Goal: Task Accomplishment & Management: Use online tool/utility

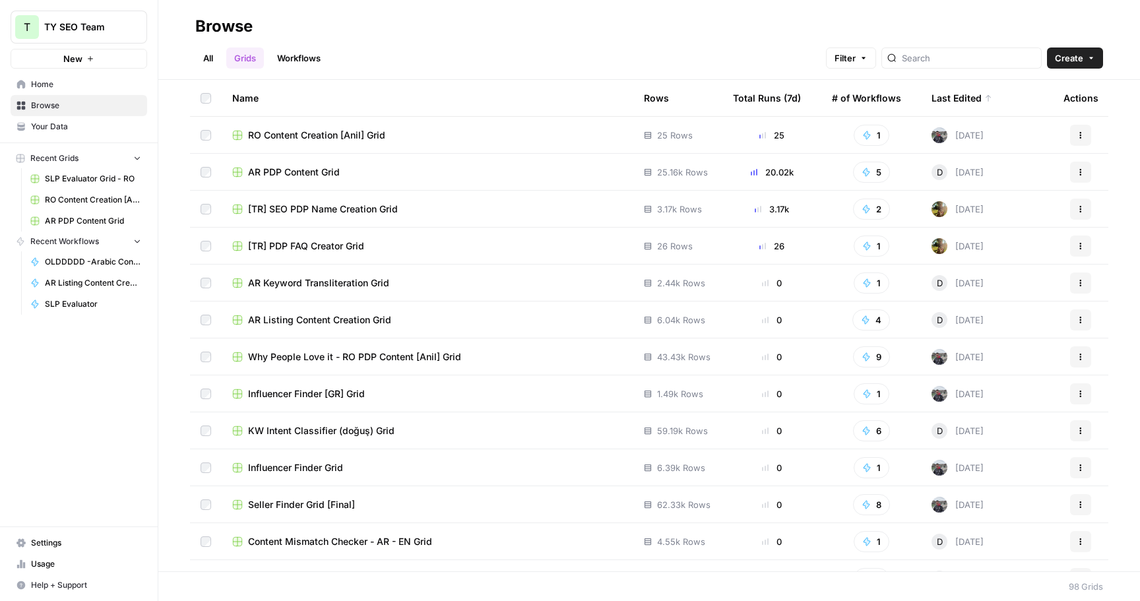
click at [323, 172] on span "AR PDP Content Grid" at bounding box center [294, 172] width 92 height 13
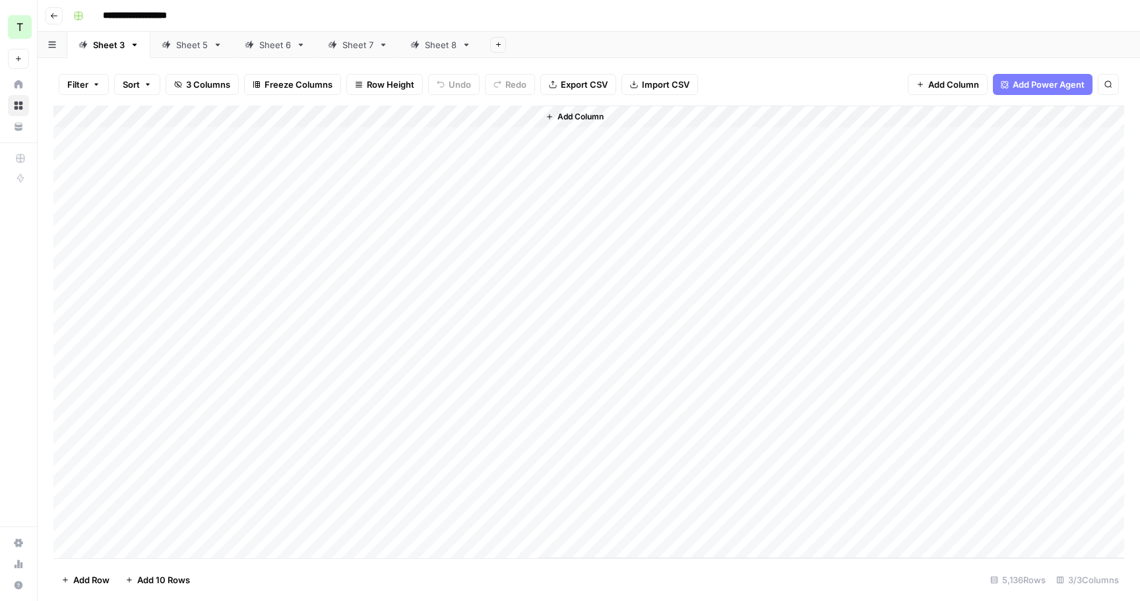
click at [179, 38] on div "Sheet 5" at bounding box center [192, 44] width 32 height 13
click at [270, 45] on div "Sheet 6" at bounding box center [275, 44] width 32 height 13
click at [240, 138] on div "Add Column" at bounding box center [588, 332] width 1071 height 453
click at [646, 441] on div "Add Column" at bounding box center [588, 332] width 1071 height 453
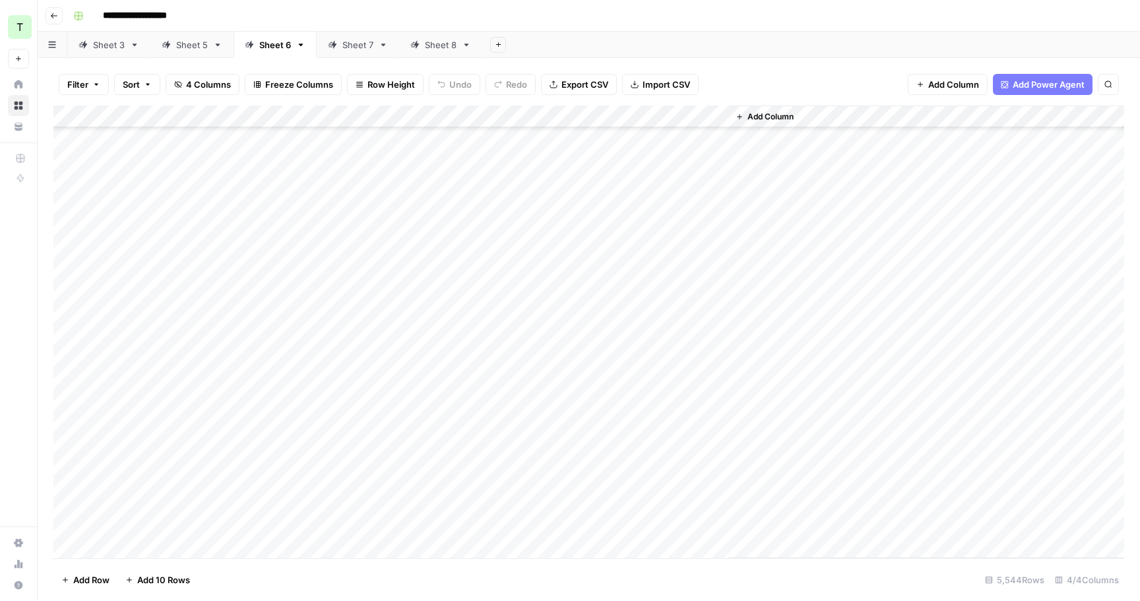
click at [646, 439] on div "Add Column" at bounding box center [588, 332] width 1071 height 453
click at [648, 454] on div "Add Column" at bounding box center [588, 332] width 1071 height 453
click at [666, 474] on div "Add Column" at bounding box center [588, 332] width 1071 height 453
click at [666, 472] on div "Add Column" at bounding box center [588, 332] width 1071 height 453
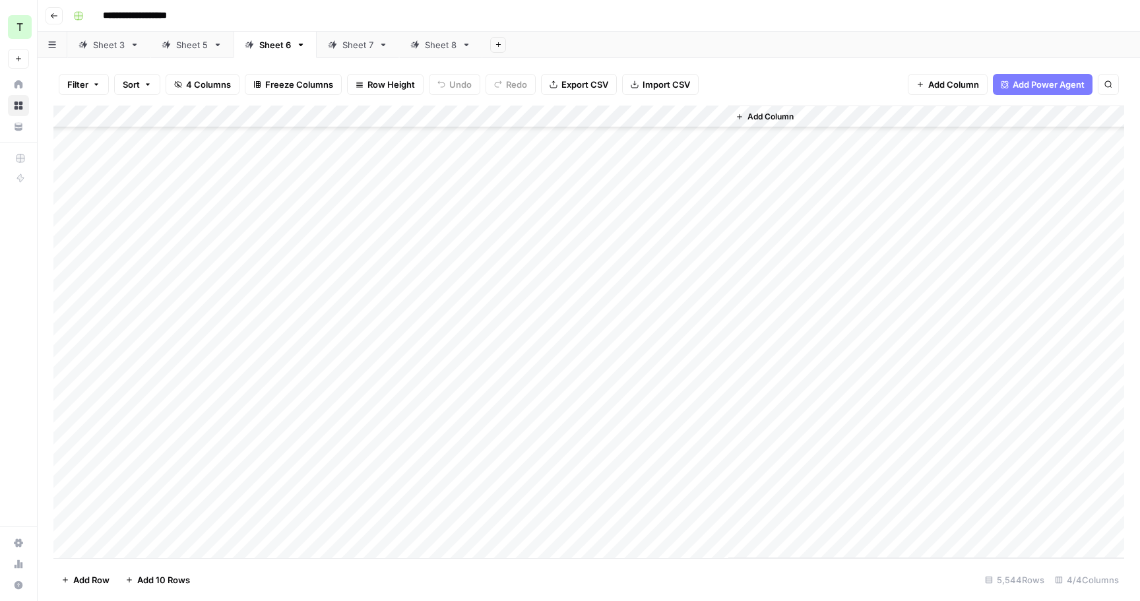
click at [666, 472] on div "Add Column" at bounding box center [588, 332] width 1071 height 453
click at [666, 446] on div "Add Column" at bounding box center [588, 332] width 1071 height 453
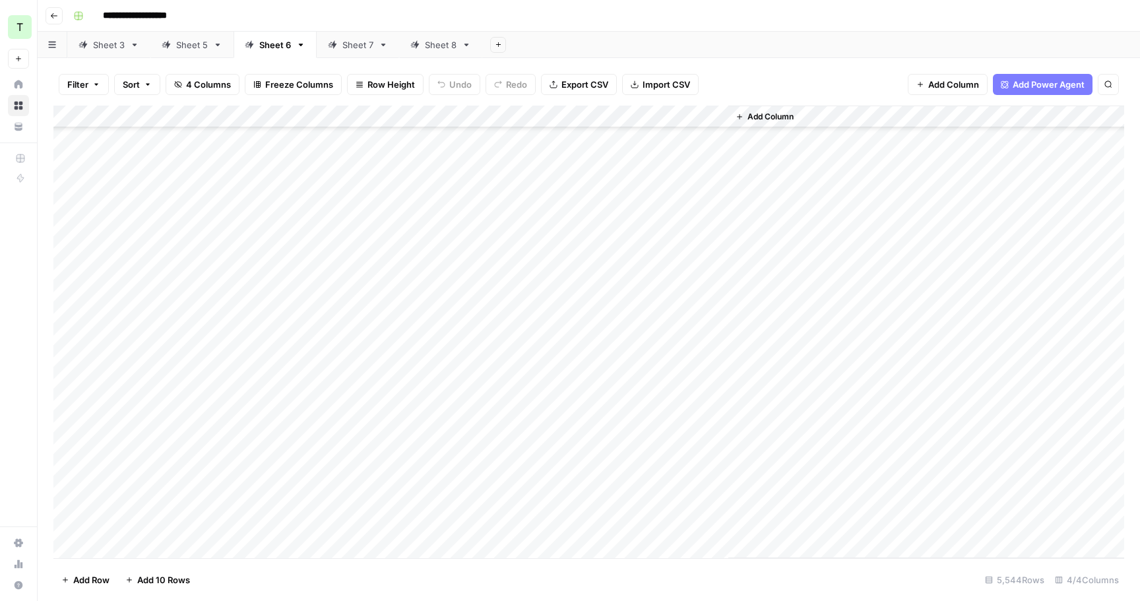
click at [666, 441] on div "Add Column" at bounding box center [588, 332] width 1071 height 453
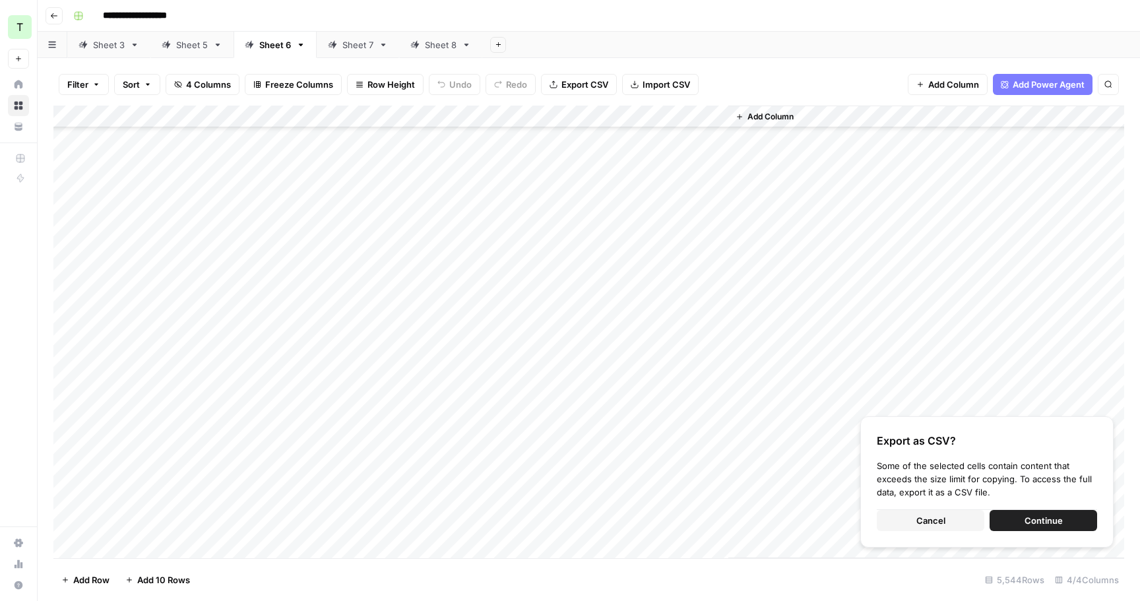
click at [1015, 513] on button "Continue" at bounding box center [1044, 520] width 108 height 21
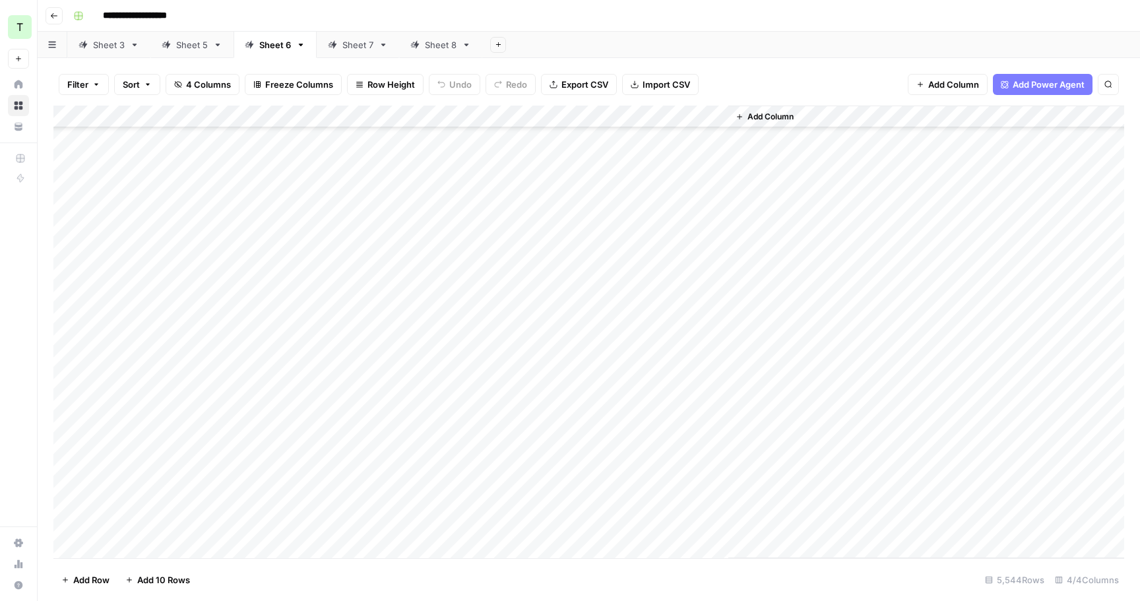
click at [270, 477] on div "Add Column" at bounding box center [588, 332] width 1071 height 453
click at [690, 524] on div "Add Column" at bounding box center [588, 332] width 1071 height 453
click at [682, 526] on div "Add Column" at bounding box center [588, 332] width 1071 height 453
click at [682, 511] on div "Add Column" at bounding box center [588, 332] width 1071 height 453
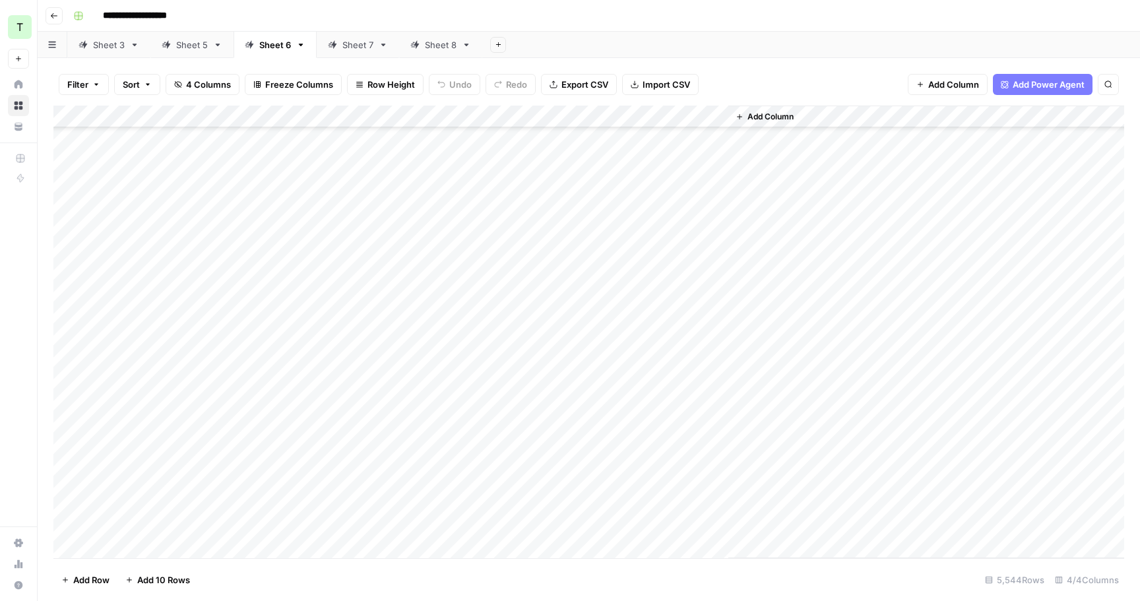
click at [682, 511] on div "Add Column" at bounding box center [588, 332] width 1071 height 453
click at [682, 499] on div "Add Column" at bounding box center [588, 332] width 1071 height 453
click at [682, 498] on div "Add Column" at bounding box center [588, 332] width 1071 height 453
click at [682, 486] on div "Add Column" at bounding box center [588, 332] width 1071 height 453
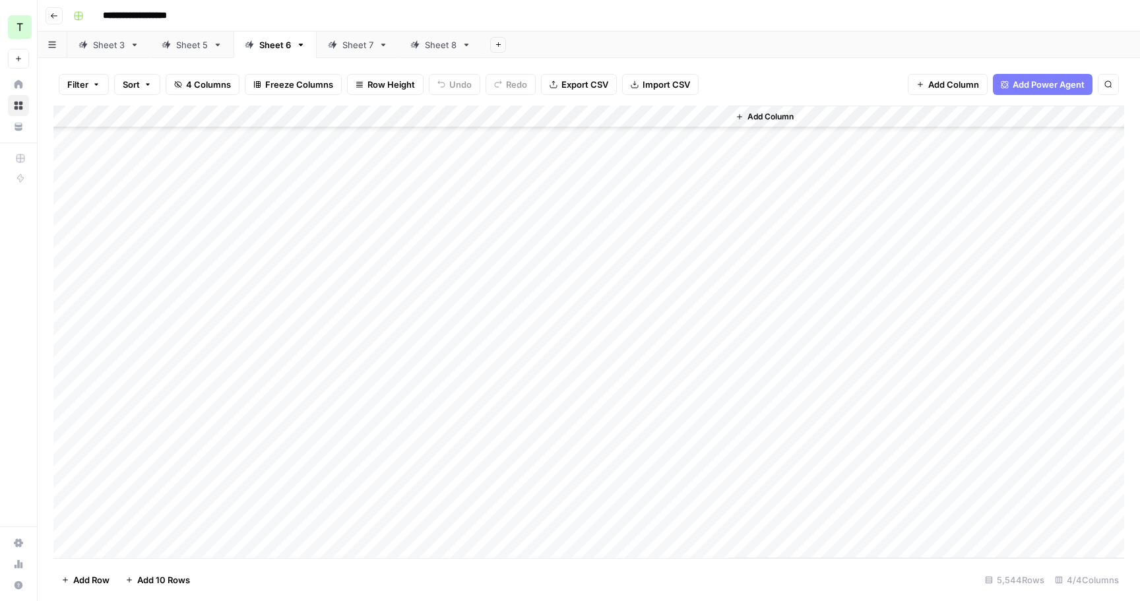
click at [682, 509] on div "Add Column" at bounding box center [588, 332] width 1071 height 453
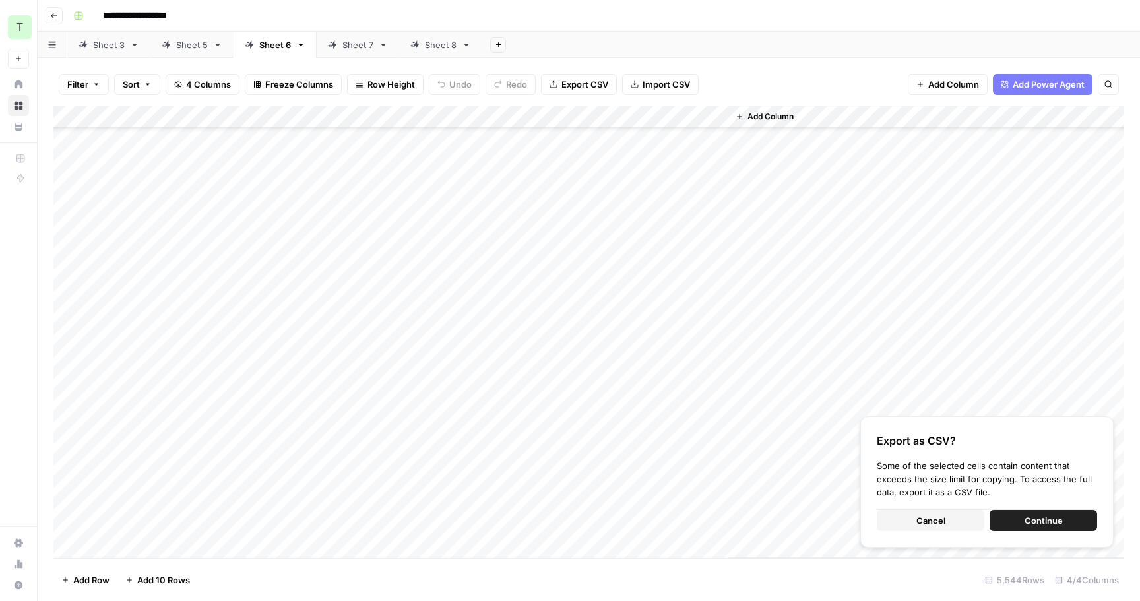
click at [1031, 525] on span "Continue" at bounding box center [1044, 520] width 38 height 13
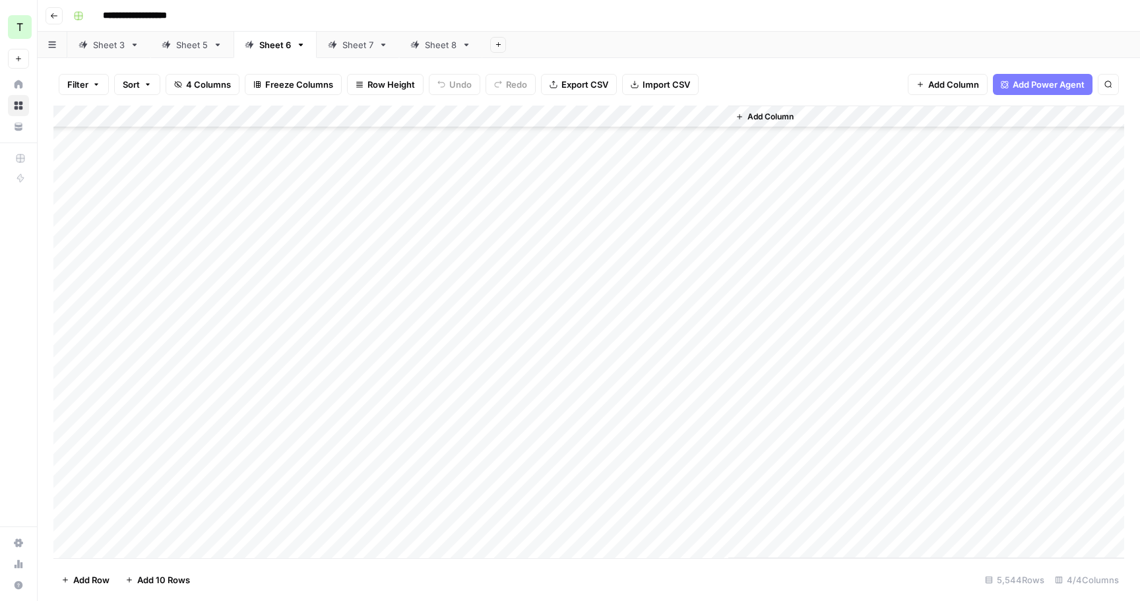
scroll to position [80379, 0]
click at [253, 430] on div "Add Column" at bounding box center [588, 332] width 1071 height 453
click at [664, 497] on div "Add Column" at bounding box center [588, 332] width 1071 height 453
click at [660, 528] on div "Add Column" at bounding box center [588, 332] width 1071 height 453
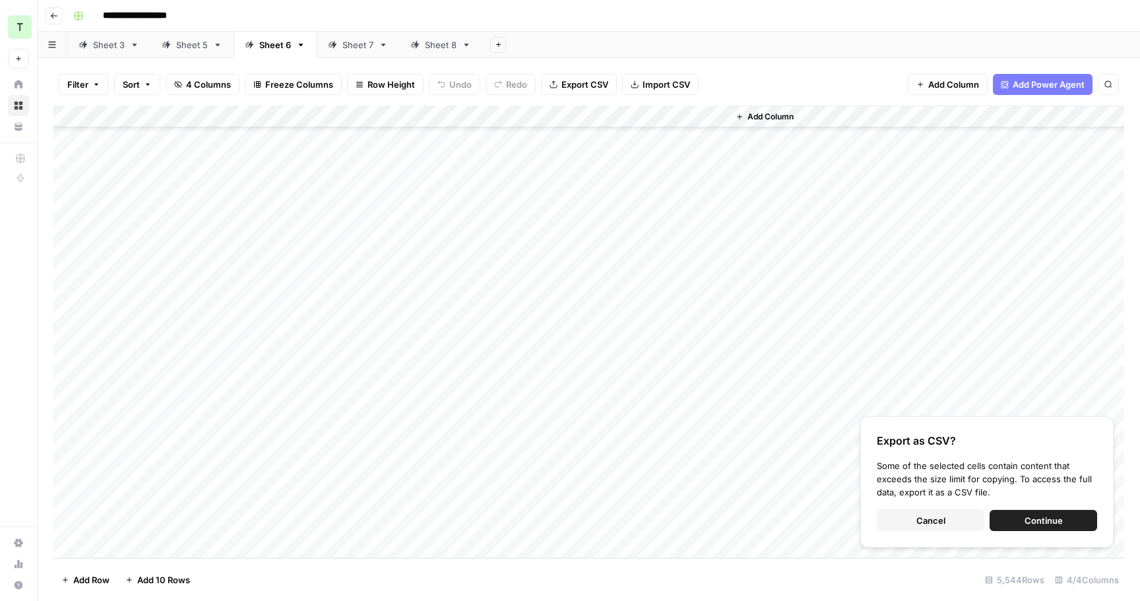
click at [1040, 526] on span "Continue" at bounding box center [1044, 520] width 38 height 13
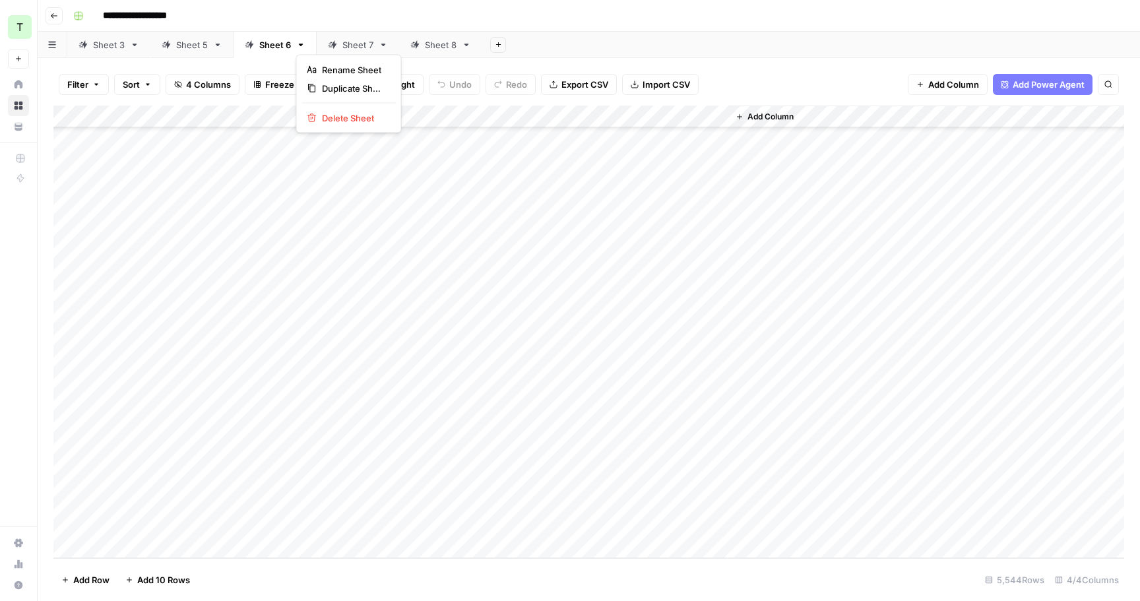
click at [302, 45] on icon "button" at bounding box center [300, 44] width 9 height 9
click at [326, 117] on span "Delete Sheet" at bounding box center [353, 118] width 63 height 13
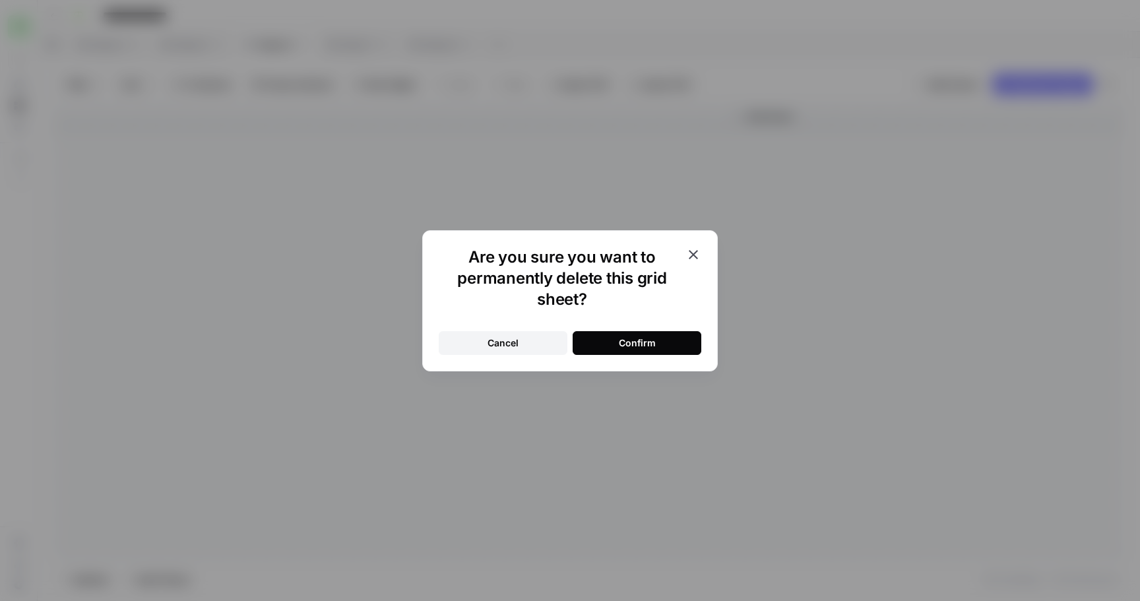
click at [614, 352] on button "Confirm" at bounding box center [637, 343] width 129 height 24
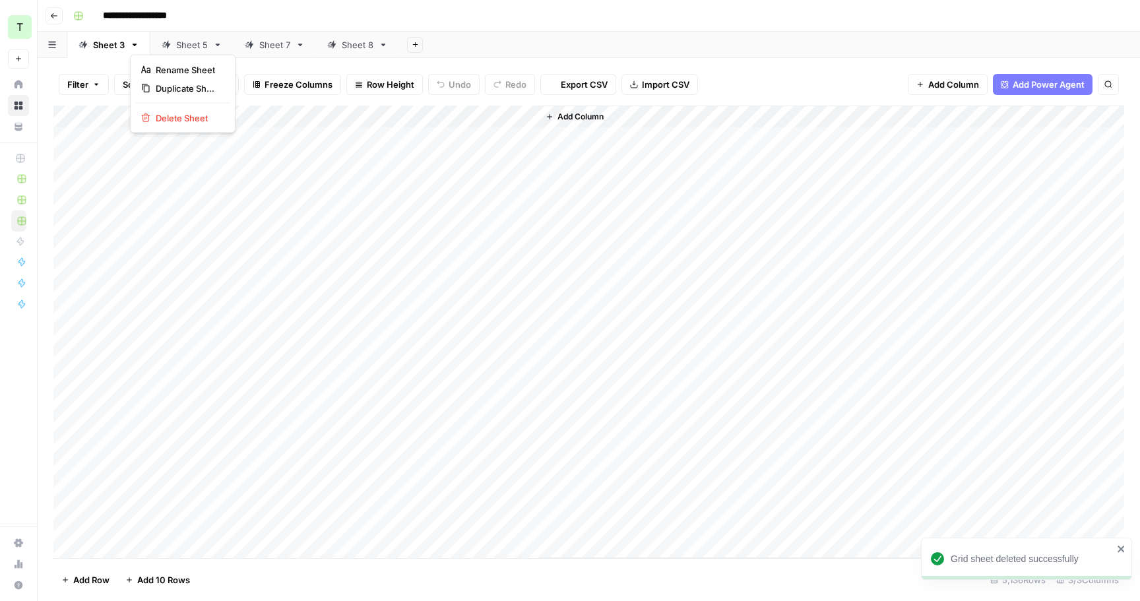
click at [136, 44] on icon "button" at bounding box center [134, 44] width 9 height 9
click at [180, 122] on span "Delete Sheet" at bounding box center [187, 118] width 63 height 13
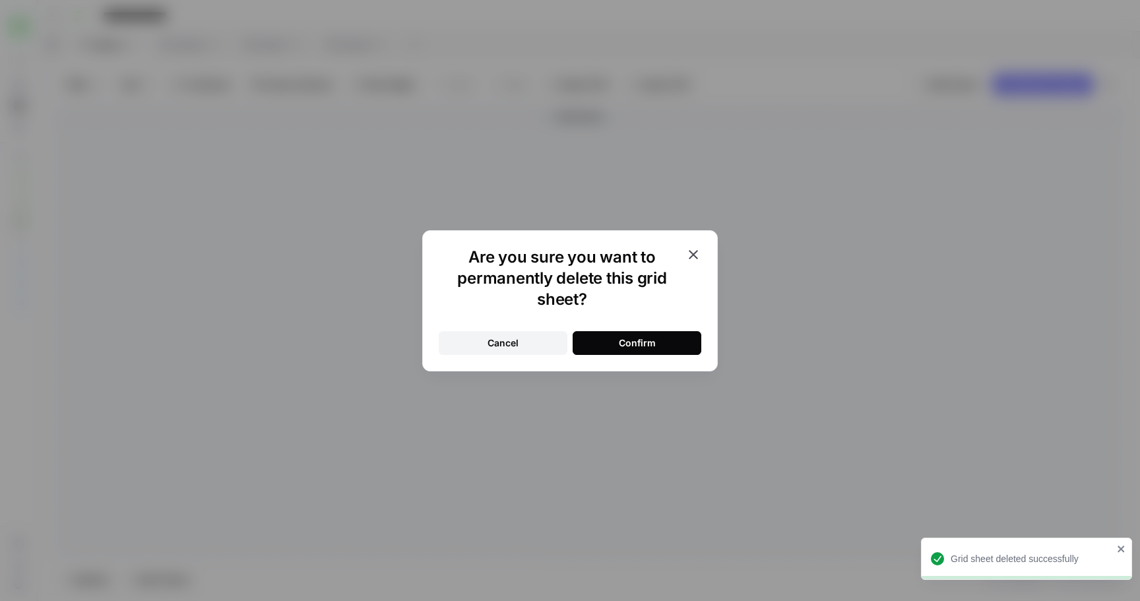
click at [594, 340] on button "Confirm" at bounding box center [637, 343] width 129 height 24
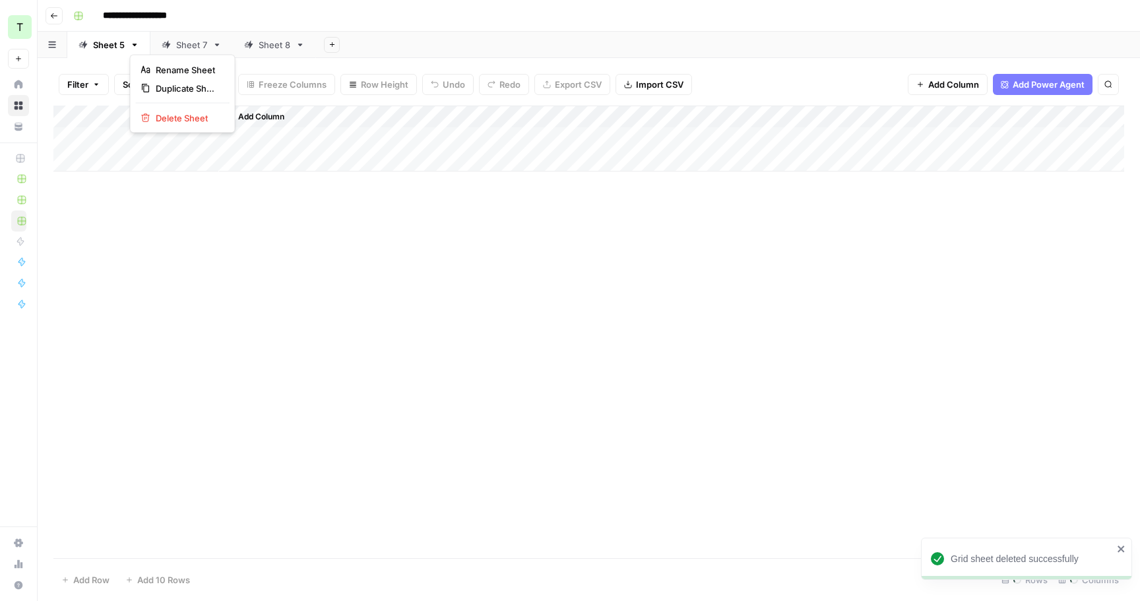
click at [130, 45] on icon "button" at bounding box center [134, 44] width 9 height 9
click at [176, 121] on span "Delete Sheet" at bounding box center [187, 118] width 63 height 13
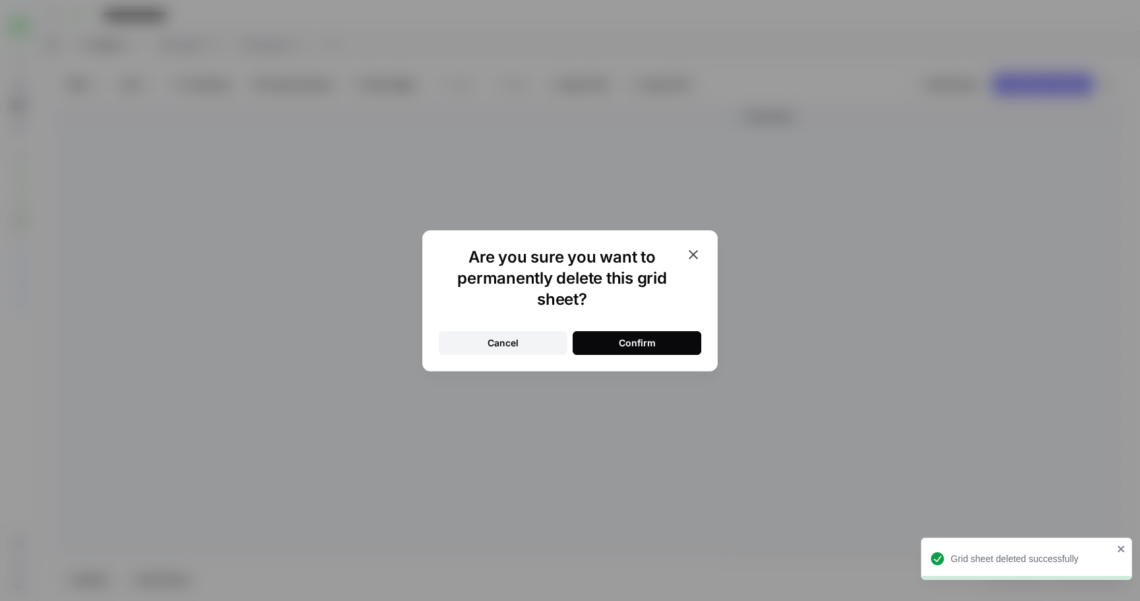
click at [590, 338] on button "Confirm" at bounding box center [637, 343] width 129 height 24
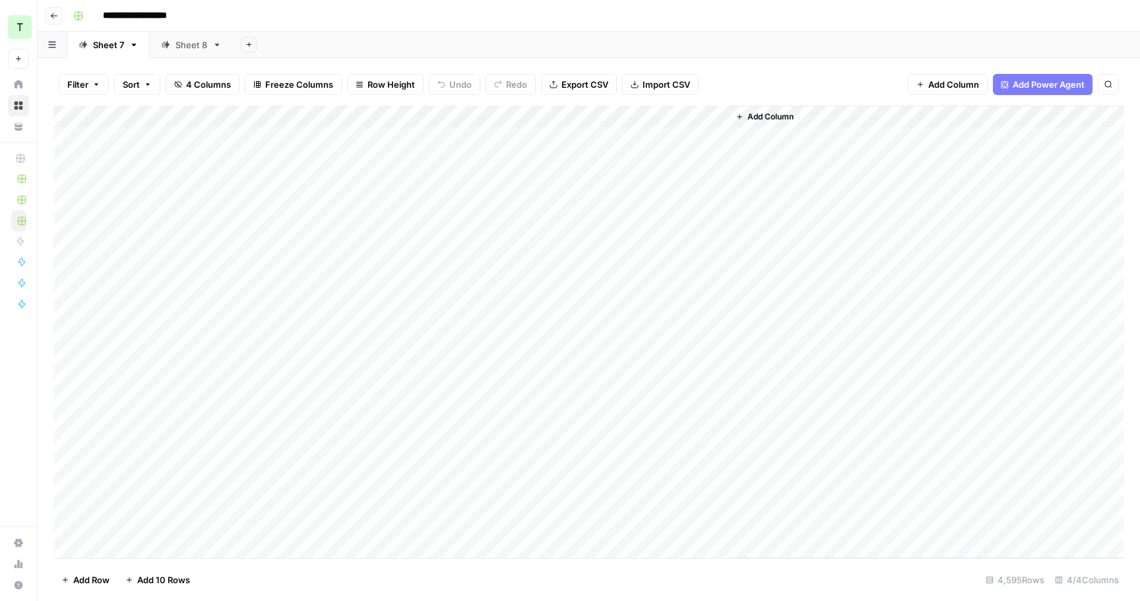
click at [255, 150] on div "Add Column" at bounding box center [588, 332] width 1071 height 453
click at [183, 39] on div "Sheet 8" at bounding box center [192, 44] width 32 height 13
click at [172, 143] on div "Add Column" at bounding box center [588, 332] width 1071 height 453
